Goal: Browse casually

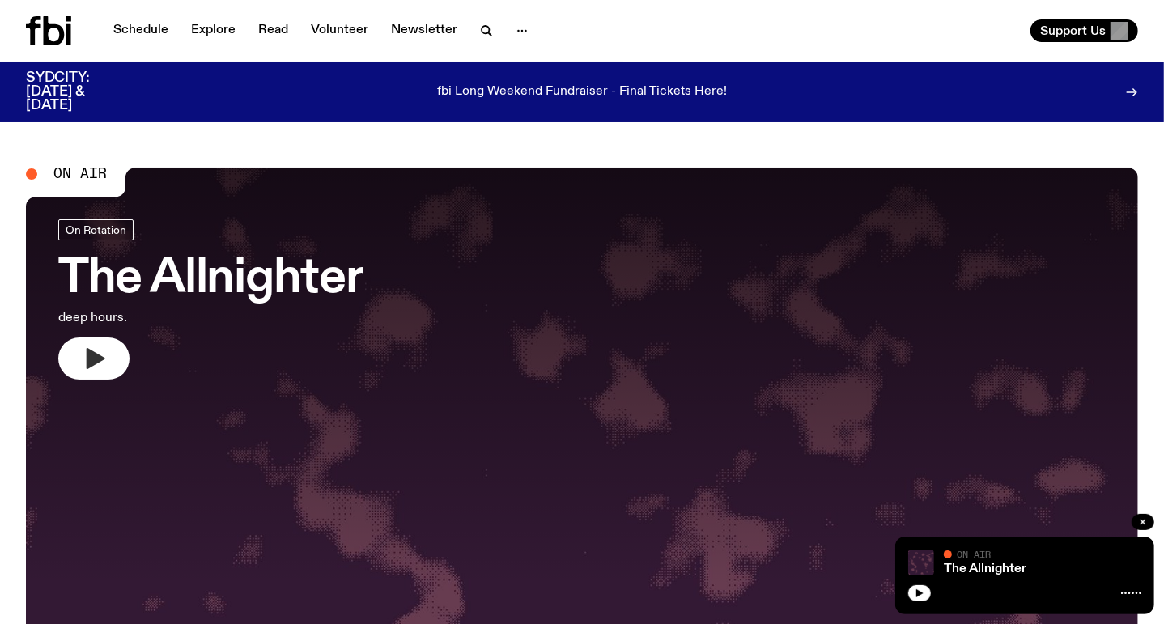
drag, startPoint x: 94, startPoint y: 359, endPoint x: 113, endPoint y: 349, distance: 21.4
click at [94, 359] on icon "button" at bounding box center [96, 358] width 19 height 21
click at [88, 361] on icon "button" at bounding box center [96, 358] width 19 height 21
